Goal: Information Seeking & Learning: Compare options

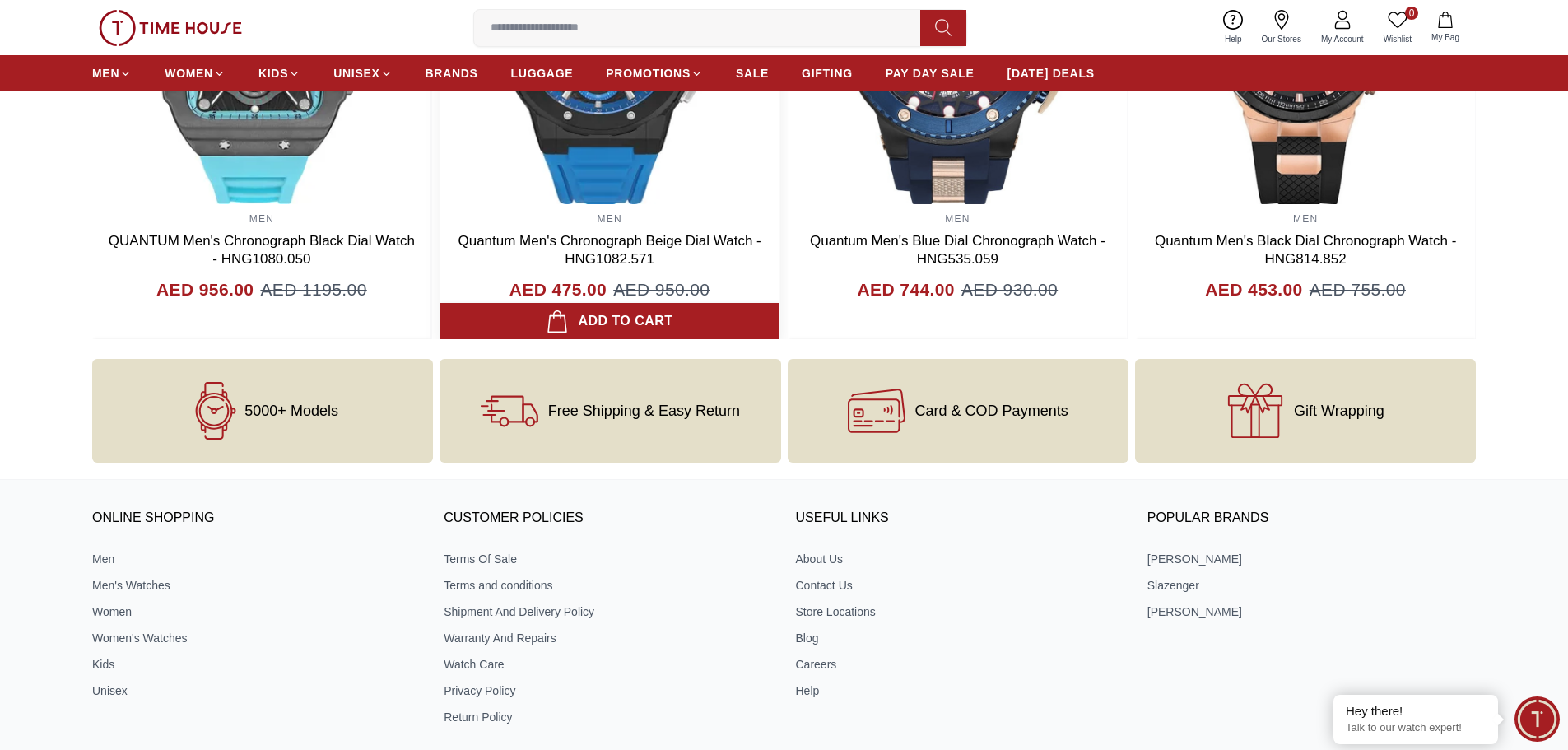
scroll to position [1977, 0]
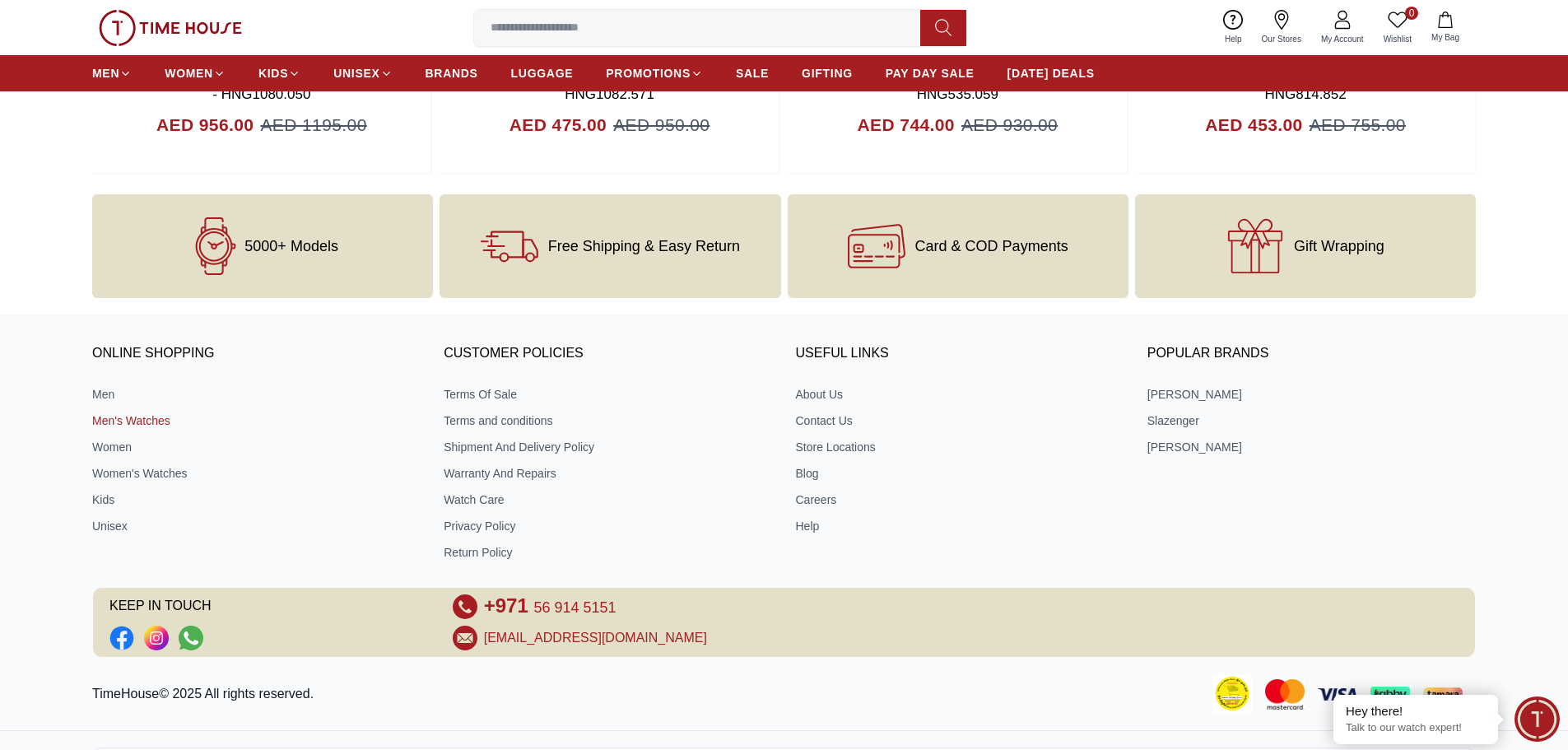
click at [133, 421] on link "Men's Watches" at bounding box center [257, 420] width 329 height 17
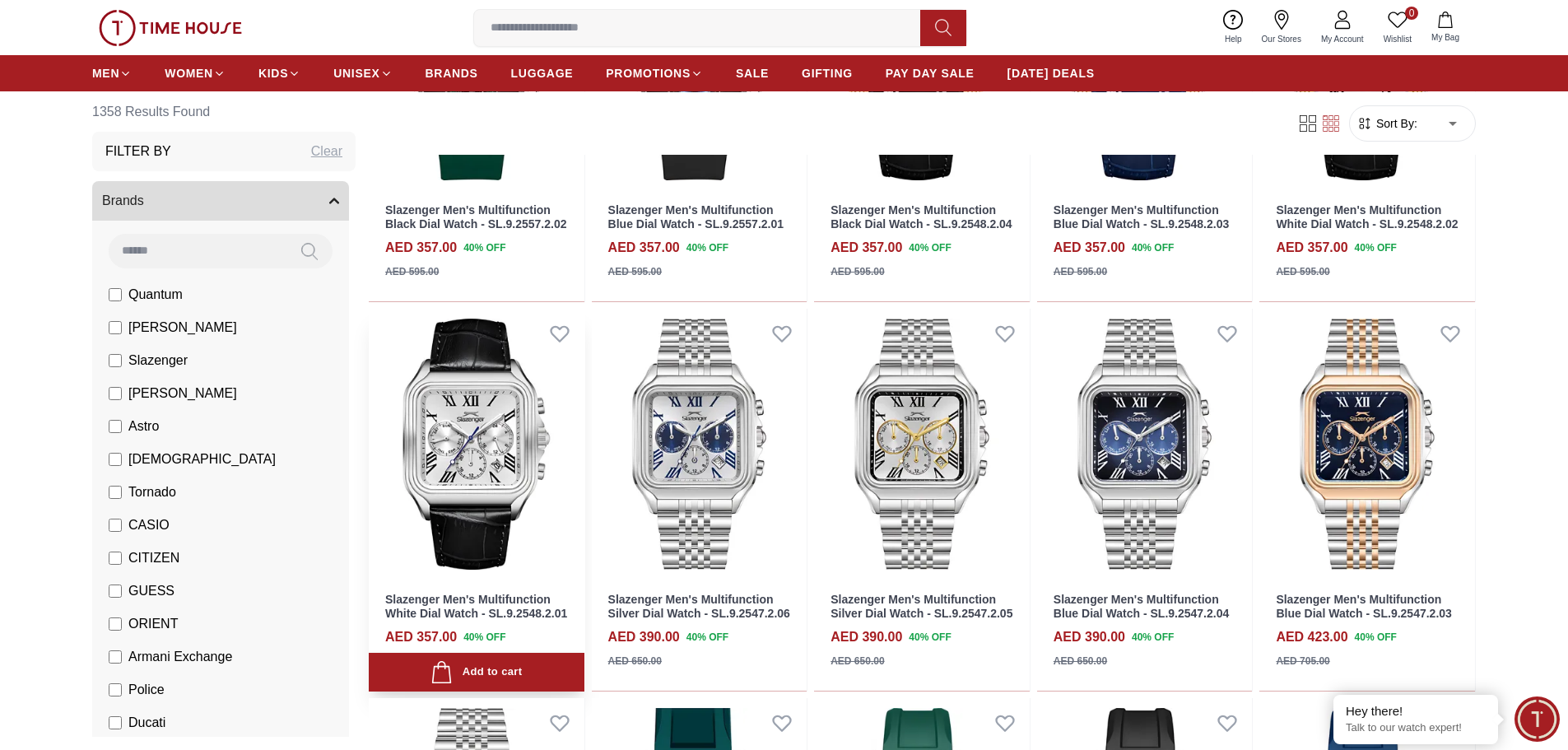
scroll to position [1071, 0]
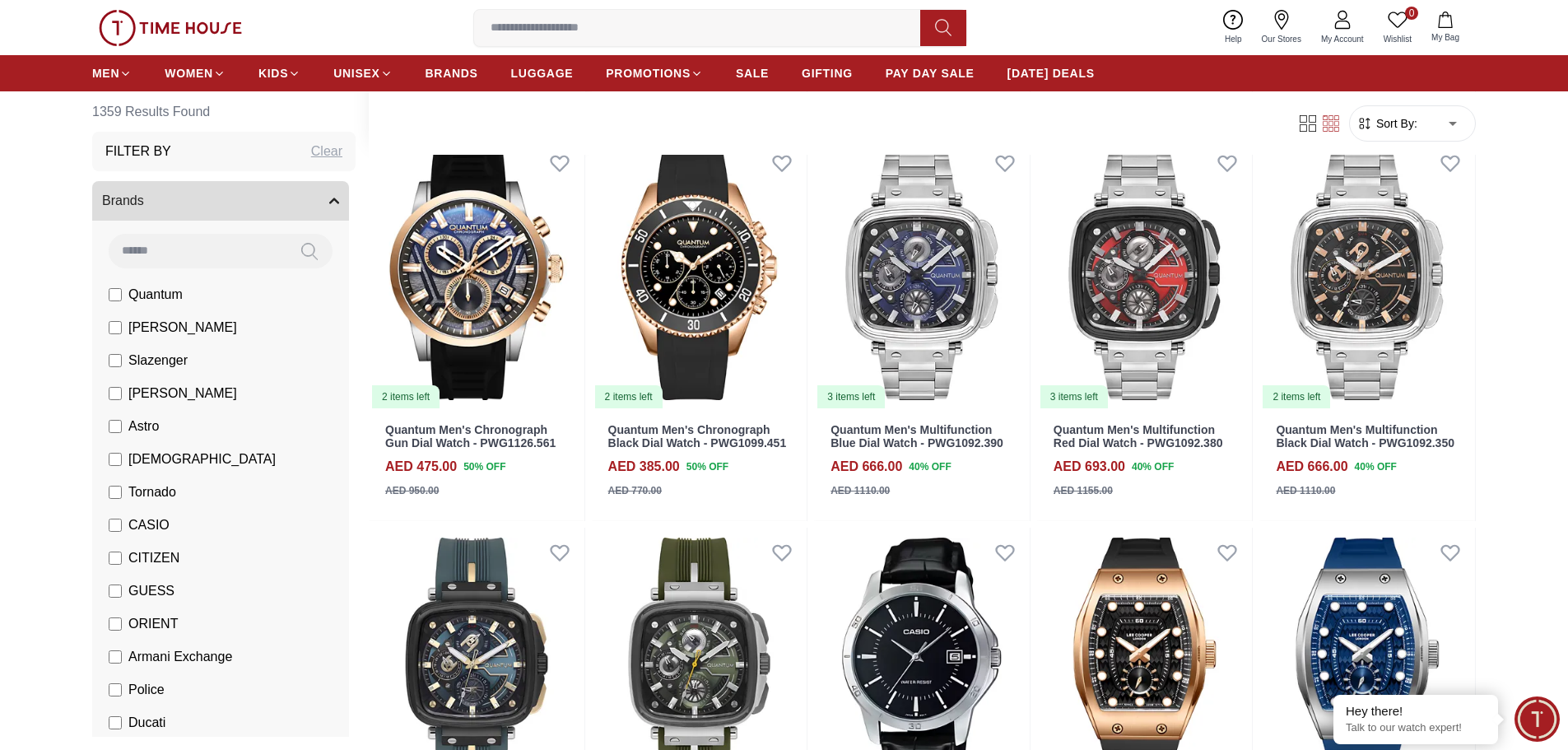
scroll to position [2718, 0]
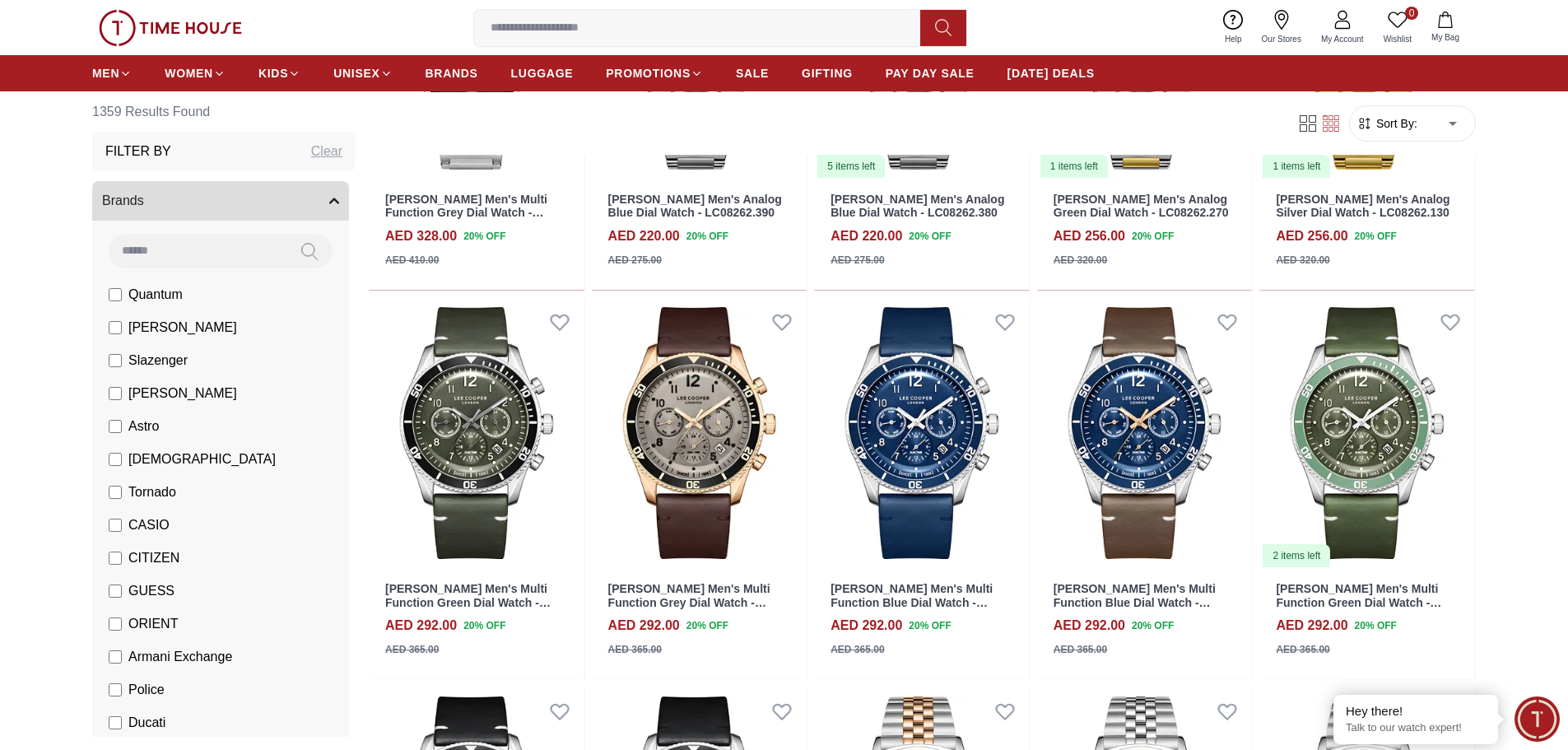
scroll to position [4200, 0]
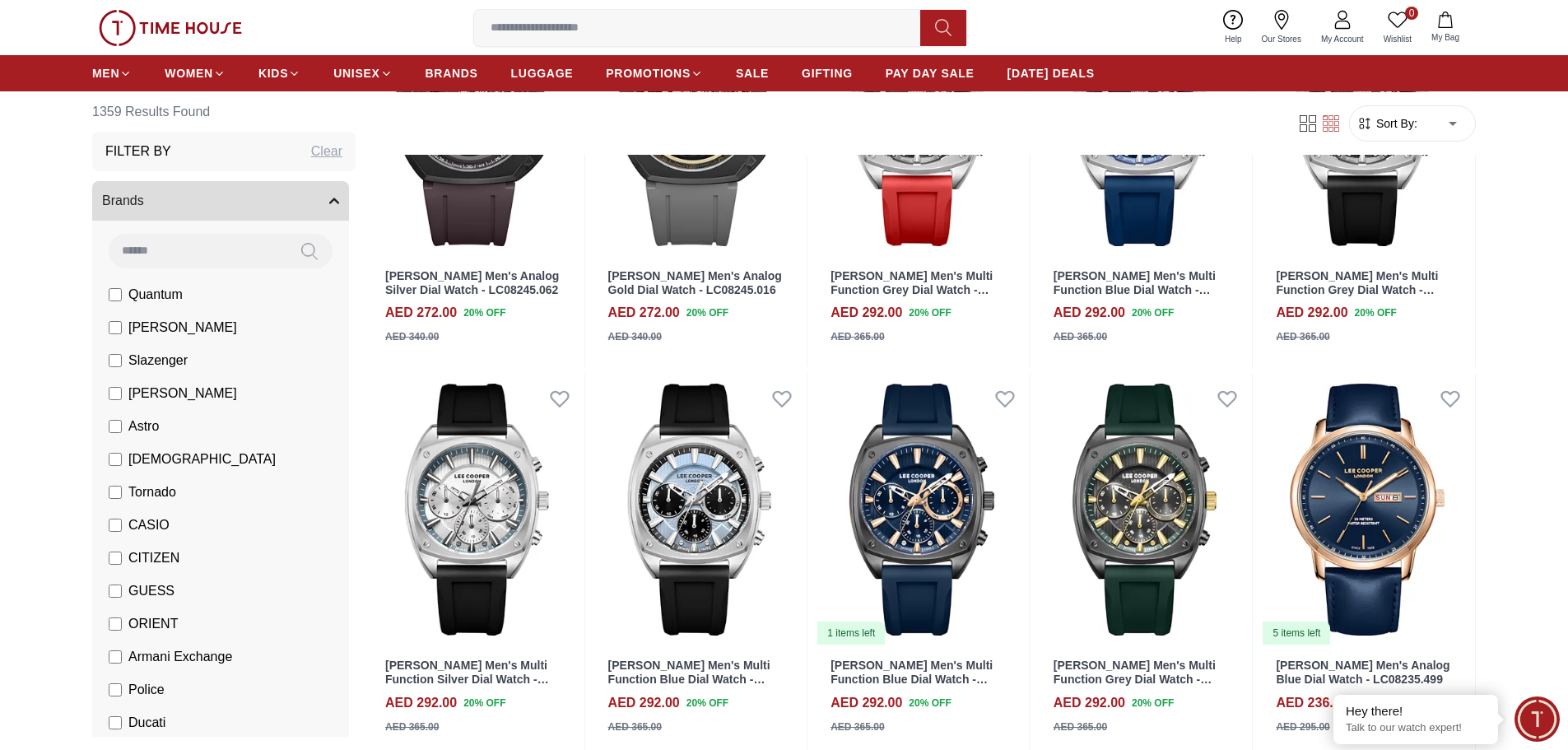
scroll to position [5683, 0]
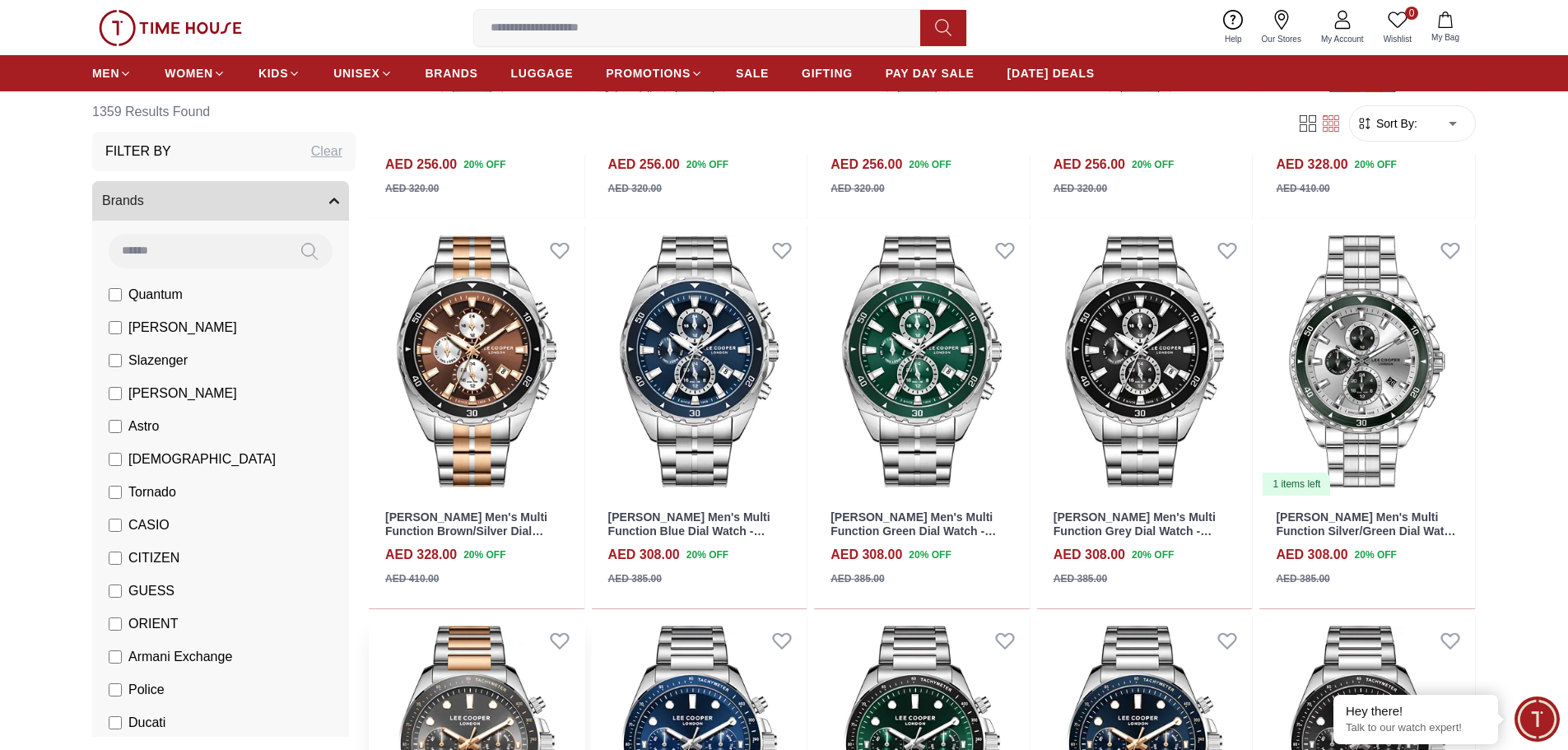
scroll to position [7083, 0]
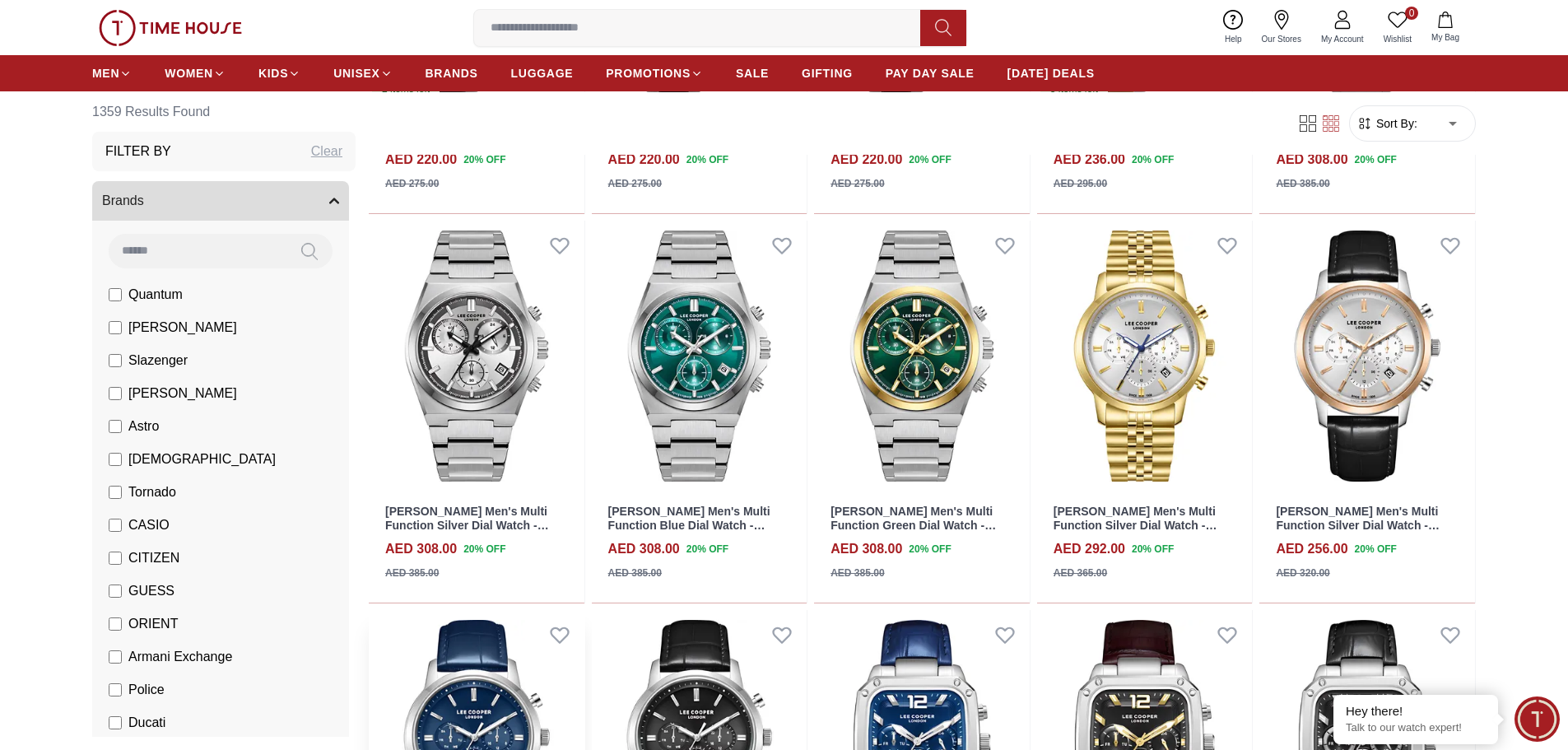
scroll to position [8566, 0]
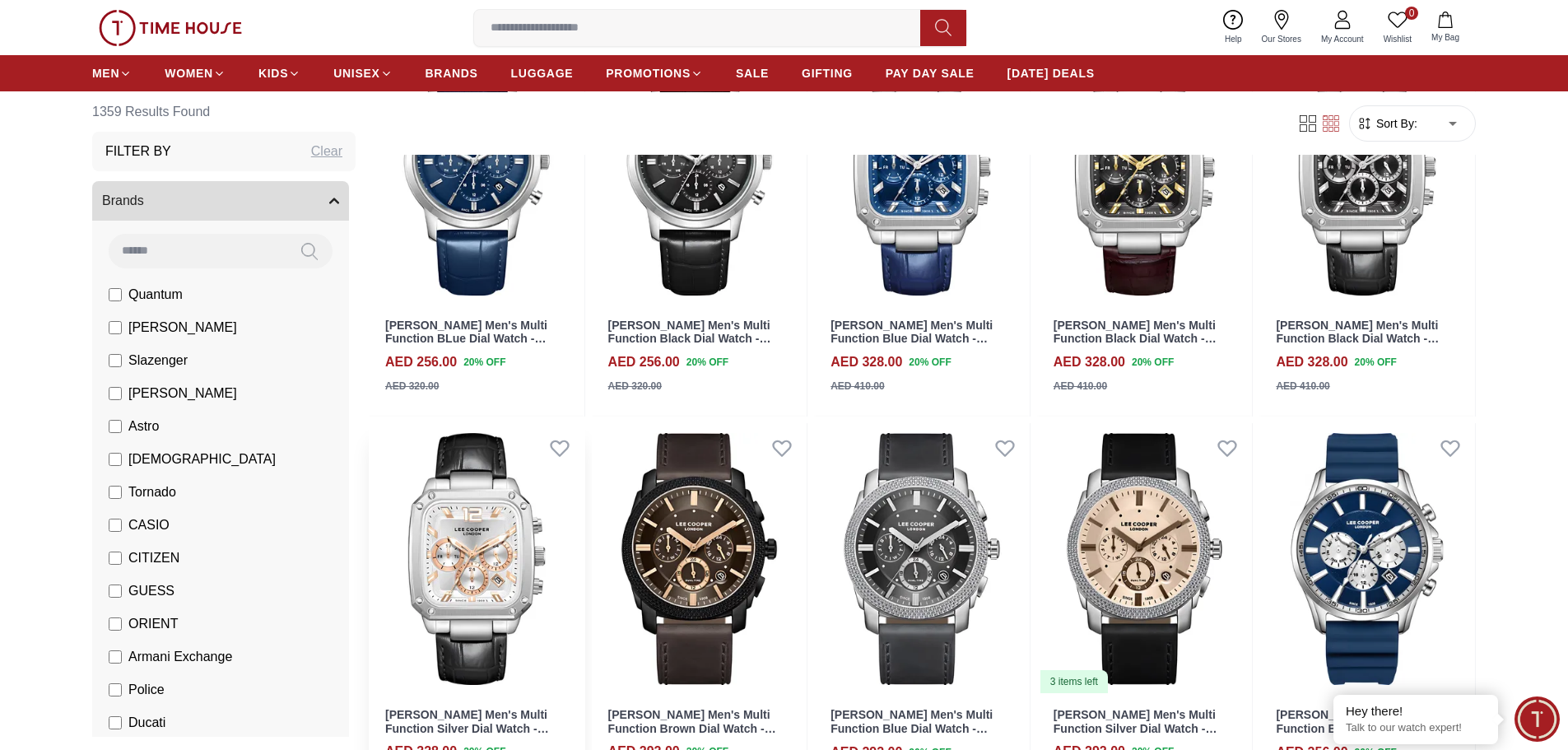
scroll to position [8895, 0]
